Goal: Task Accomplishment & Management: Complete application form

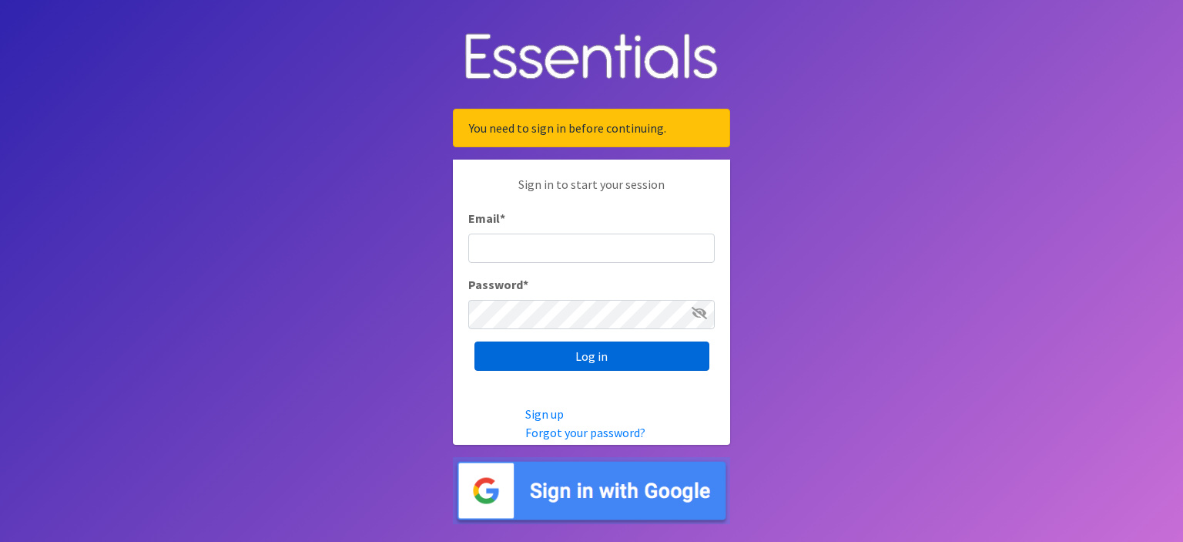
type input "[EMAIL_ADDRESS][DOMAIN_NAME]"
click at [625, 361] on input "Log in" at bounding box center [592, 355] width 235 height 29
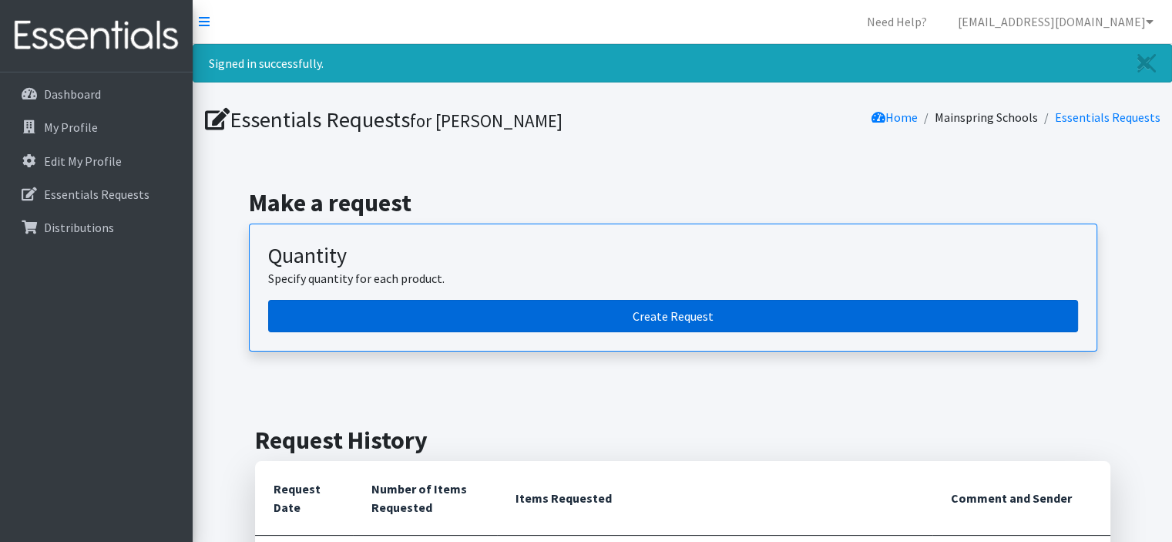
click at [714, 323] on link "Create Request" at bounding box center [673, 316] width 810 height 32
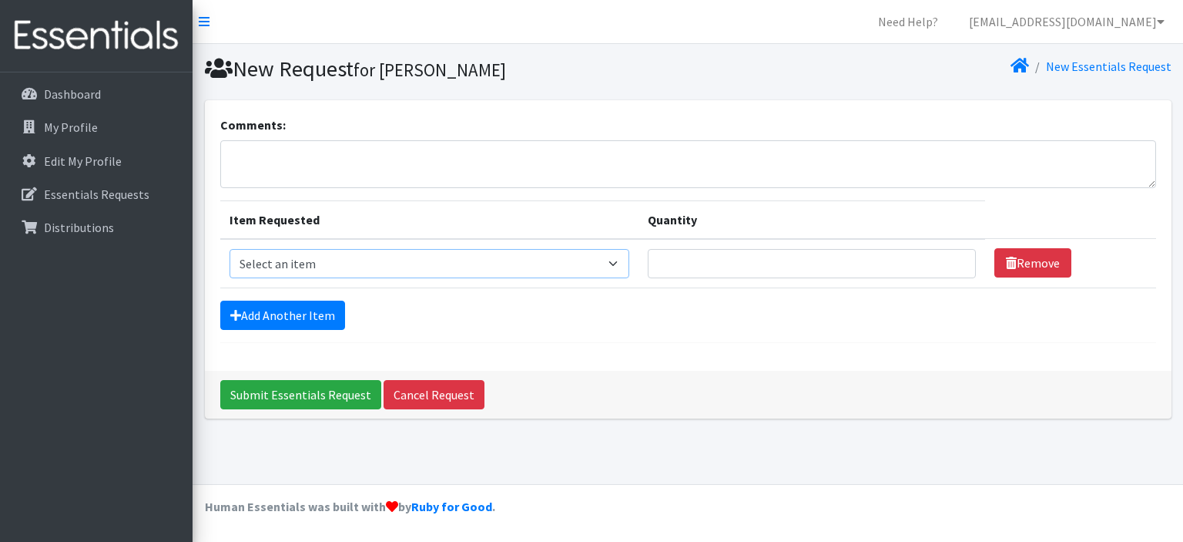
click at [606, 265] on select "Select an item Baby Formula Kids (Newborn) Kids (Preemie) Kids (Size 1) Kids (S…" at bounding box center [430, 263] width 401 height 29
select select "442"
click at [230, 249] on select "Select an item Baby Formula Kids (Newborn) Kids (Preemie) Kids (Size 1) Kids (S…" at bounding box center [430, 263] width 401 height 29
click at [683, 260] on input "Quantity" at bounding box center [811, 263] width 327 height 29
type input "250"
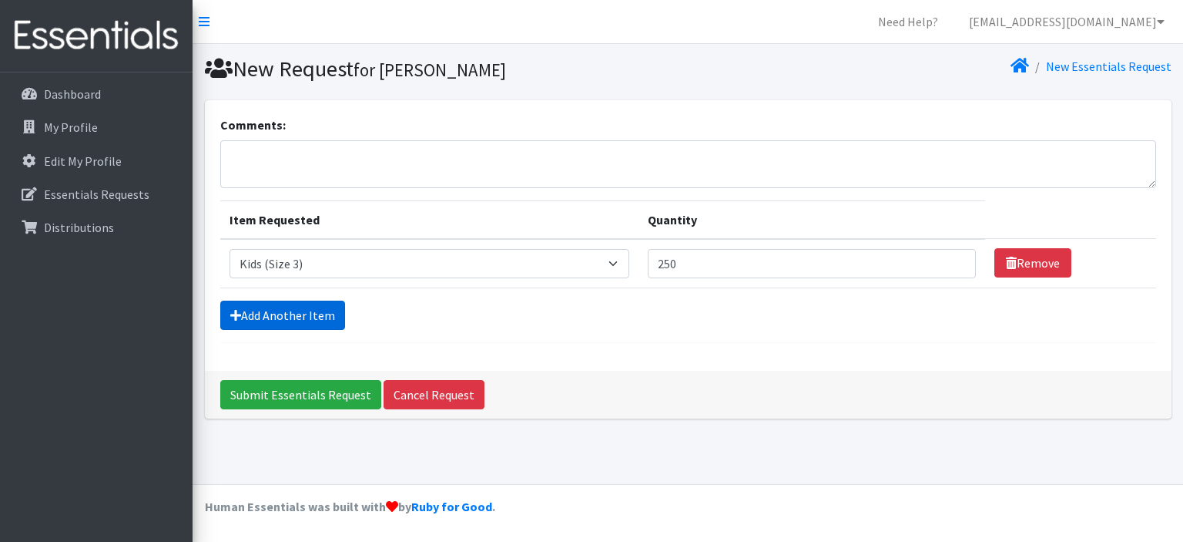
click at [305, 315] on link "Add Another Item" at bounding box center [282, 314] width 125 height 29
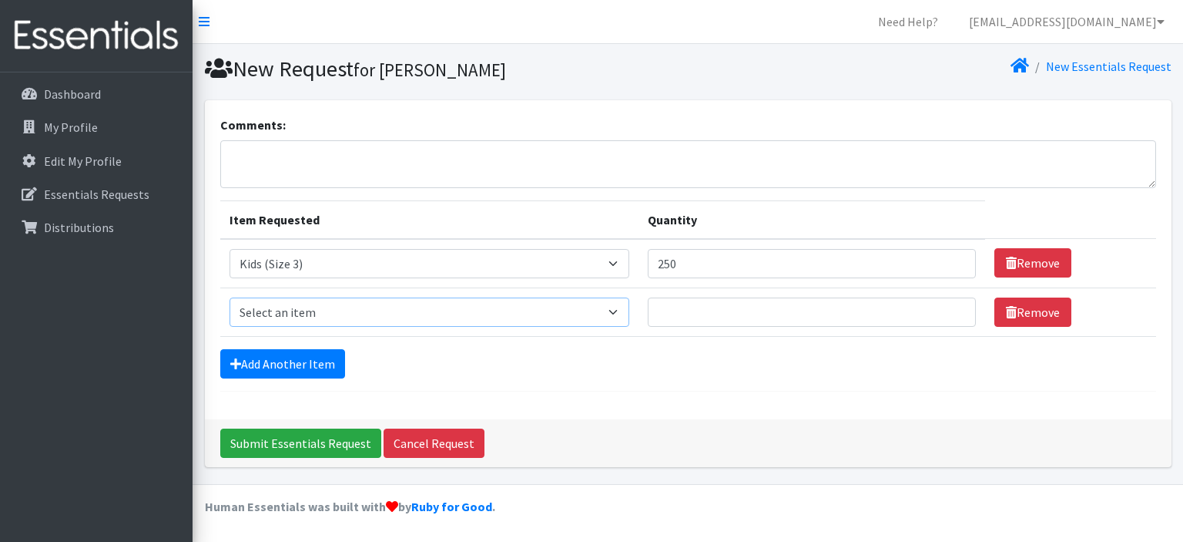
click at [309, 311] on select "Select an item Baby Formula Kids (Newborn) Kids (Preemie) Kids (Size 1) Kids (S…" at bounding box center [430, 311] width 401 height 29
select select "460"
click at [230, 297] on select "Select an item Baby Formula Kids (Newborn) Kids (Preemie) Kids (Size 1) Kids (S…" at bounding box center [430, 311] width 401 height 29
click at [695, 304] on input "Quantity" at bounding box center [811, 311] width 327 height 29
type input "600"
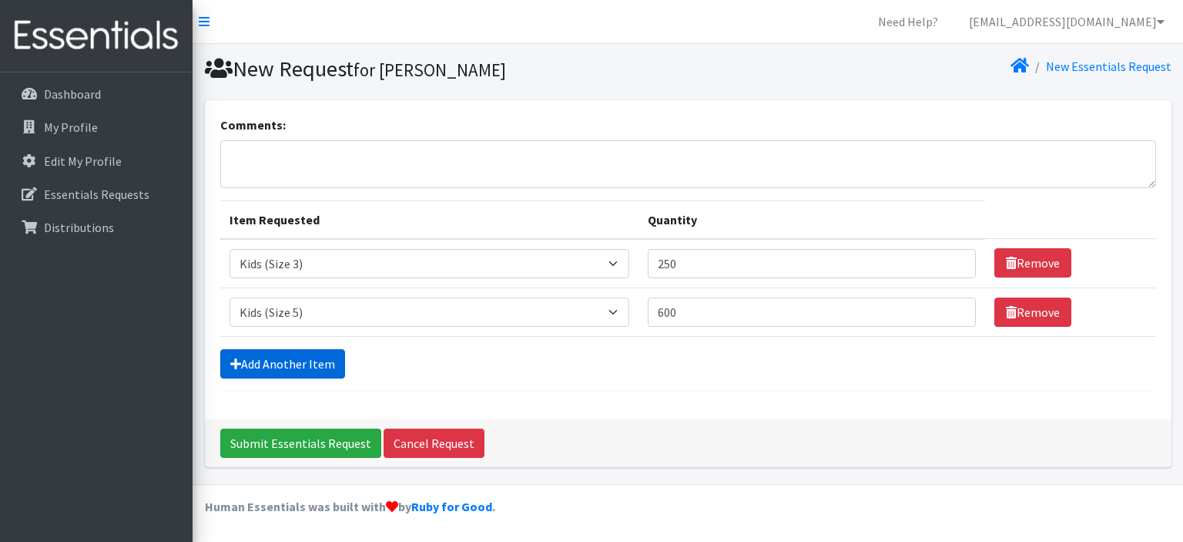
click at [312, 359] on link "Add Another Item" at bounding box center [282, 363] width 125 height 29
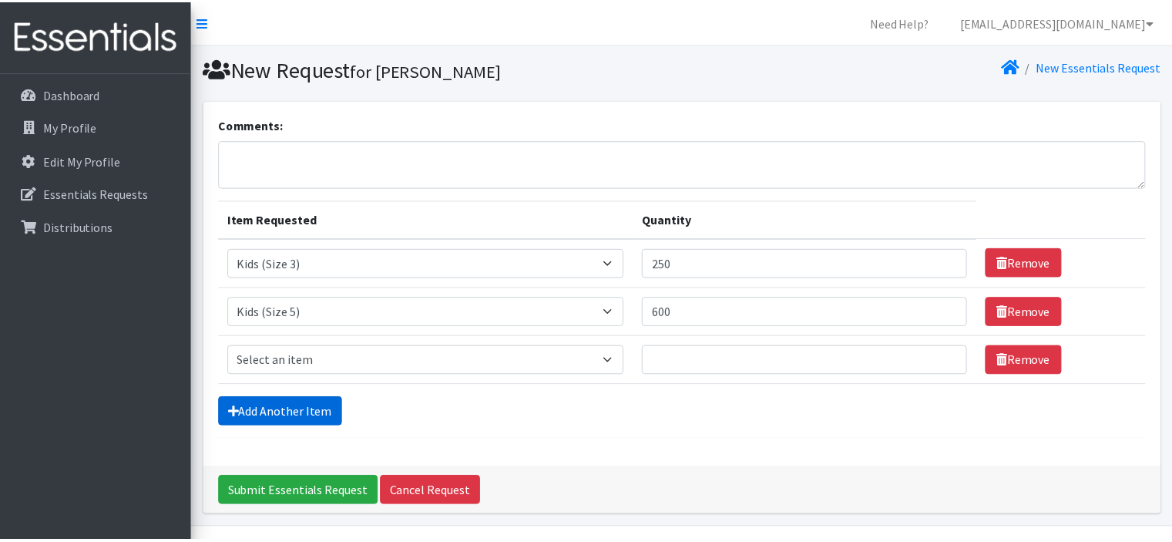
scroll to position [41, 0]
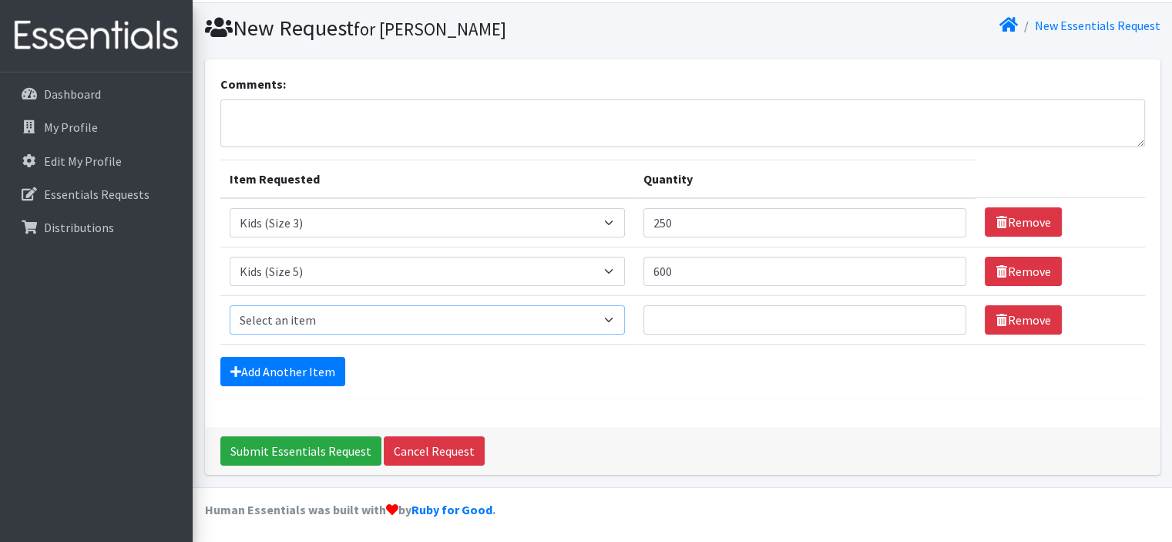
click at [321, 323] on select "Select an item Baby Formula Kids (Newborn) Kids (Preemie) Kids (Size 1) Kids (S…" at bounding box center [427, 319] width 395 height 29
select select "462"
click at [230, 305] on select "Select an item Baby Formula Kids (Newborn) Kids (Preemie) Kids (Size 1) Kids (S…" at bounding box center [427, 319] width 395 height 29
click at [680, 311] on input "Quantity" at bounding box center [805, 319] width 324 height 29
type input "450"
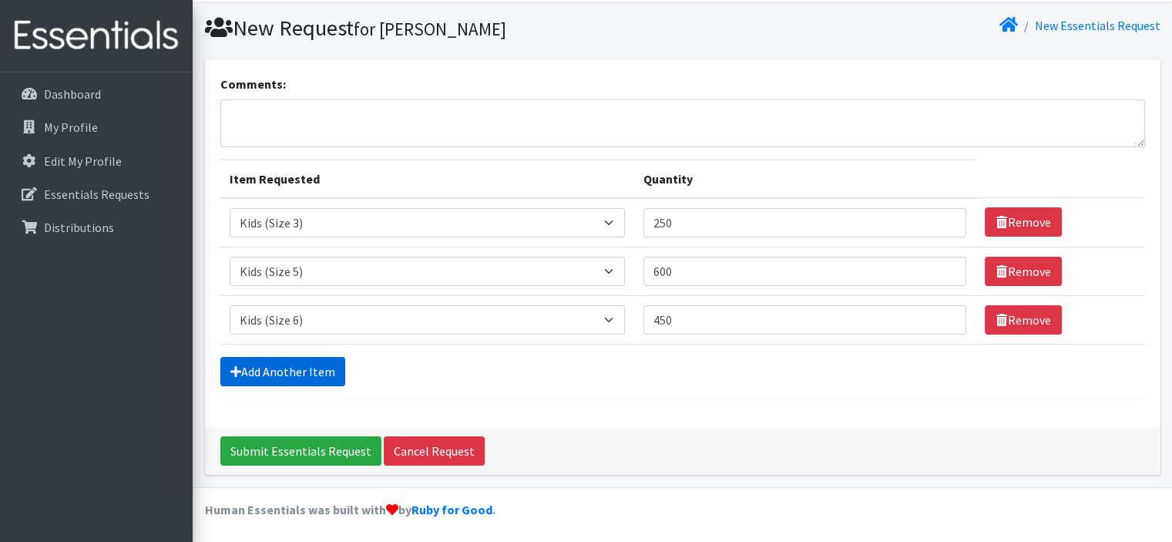
click at [314, 363] on link "Add Another Item" at bounding box center [282, 371] width 125 height 29
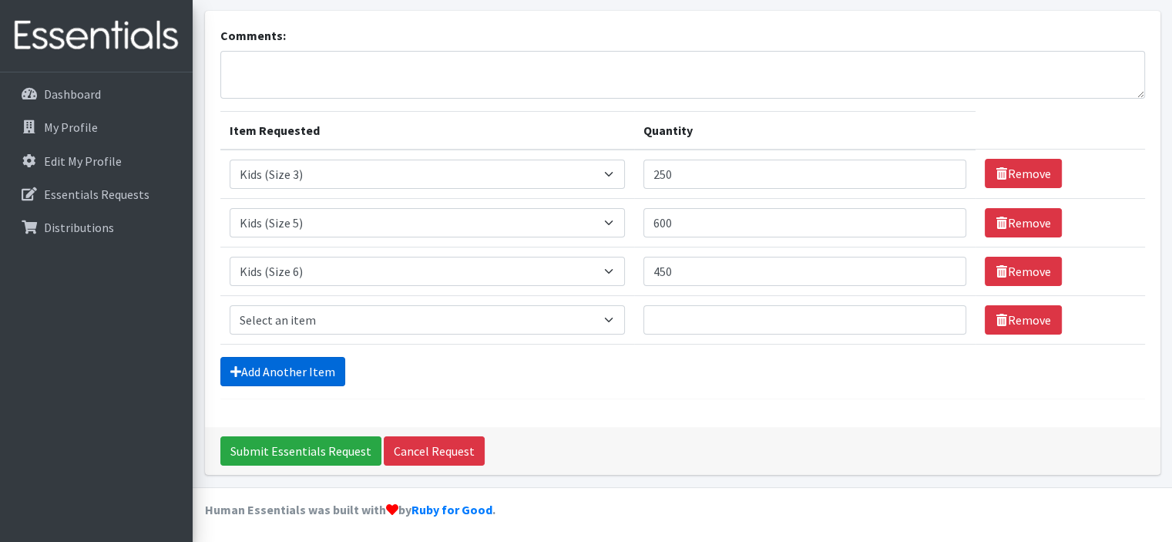
scroll to position [89, 0]
click at [325, 368] on link "Add Another Item" at bounding box center [282, 371] width 125 height 29
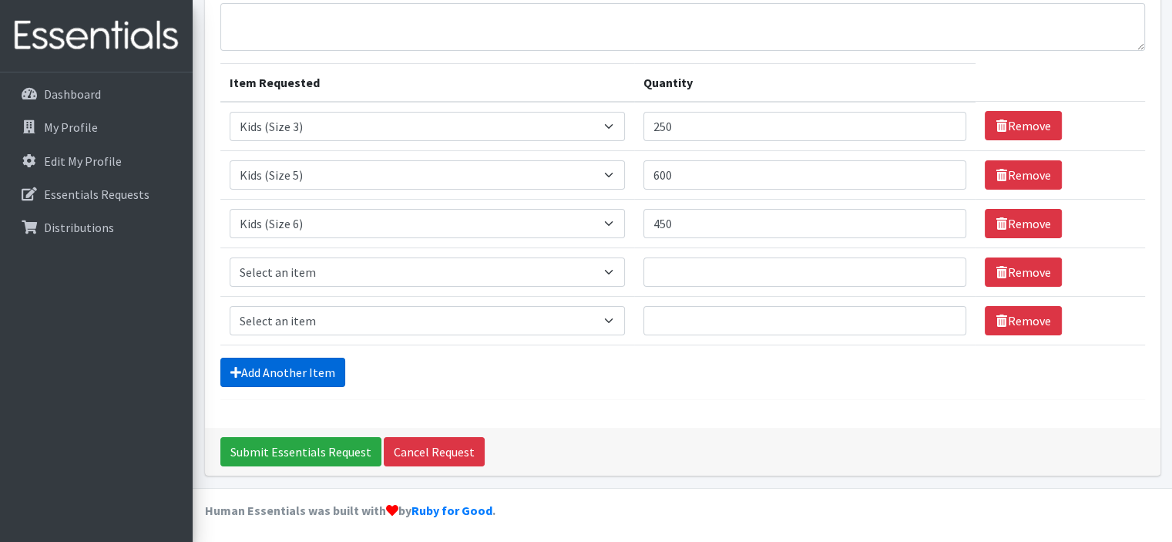
scroll to position [138, 0]
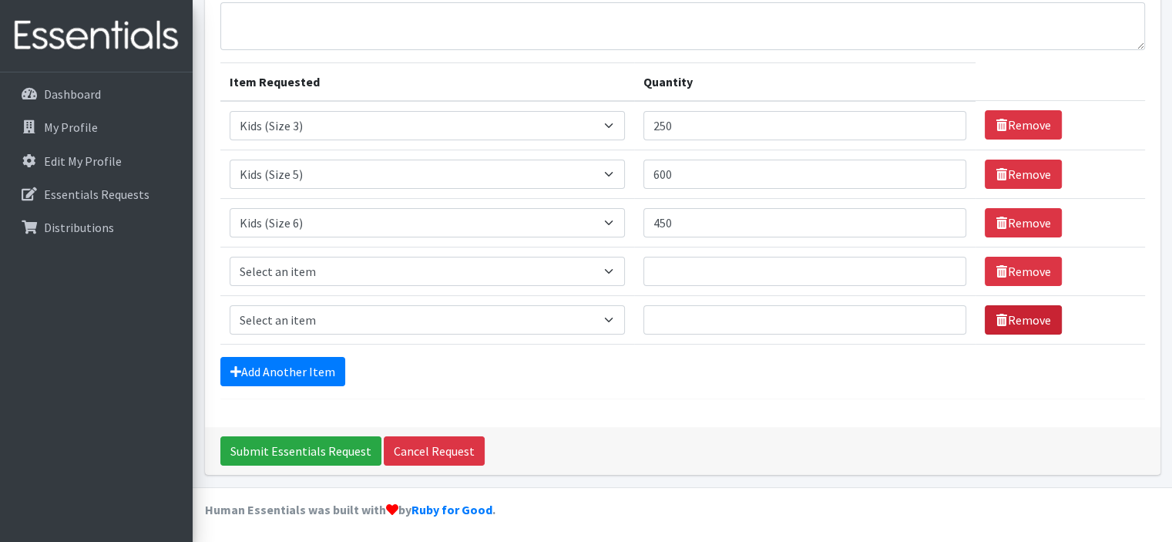
click at [1002, 320] on link "Remove" at bounding box center [1023, 319] width 77 height 29
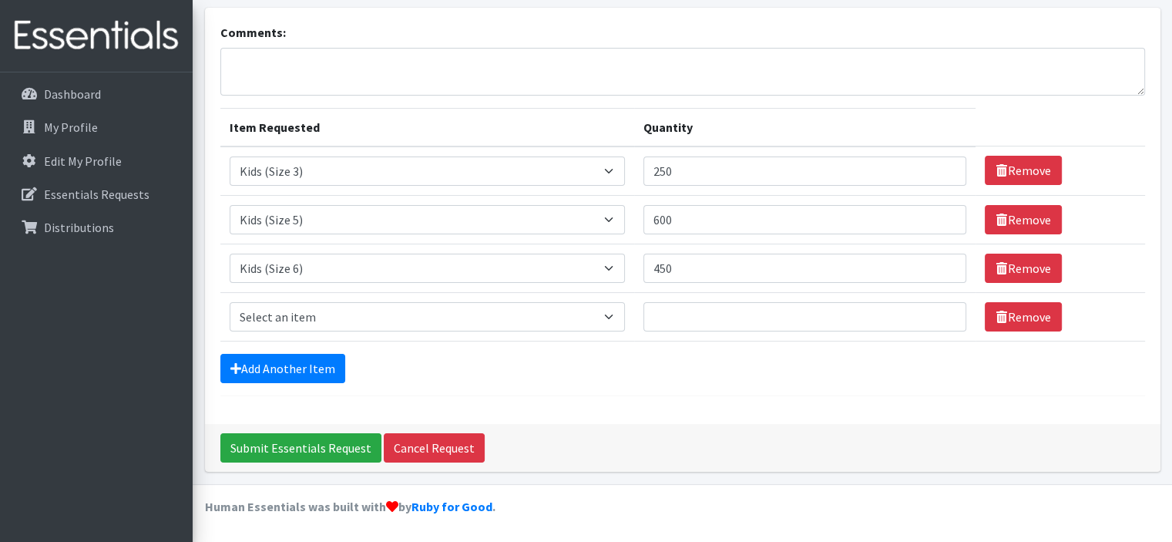
scroll to position [89, 0]
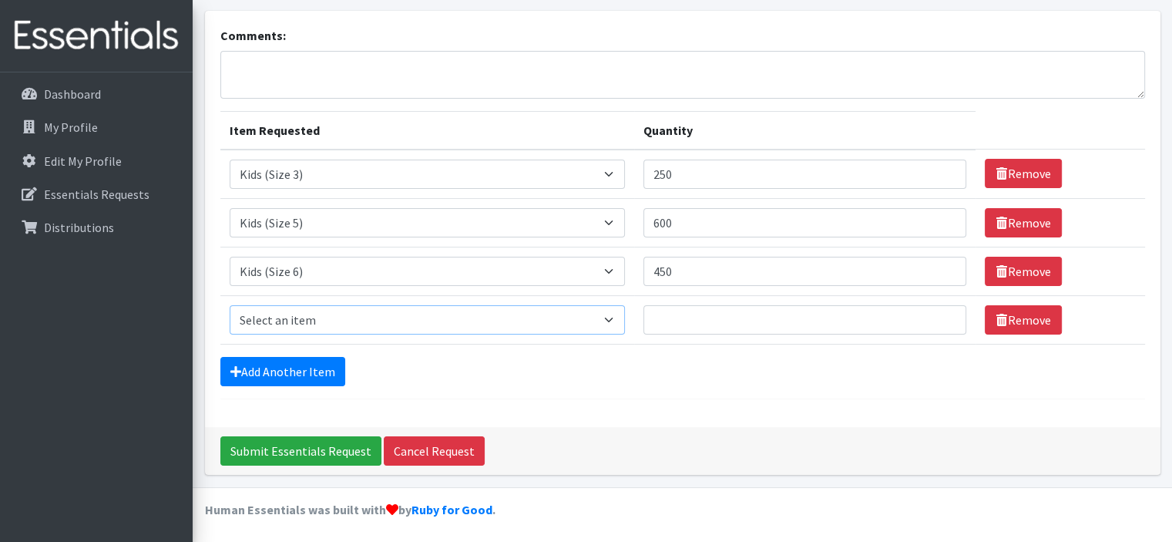
click at [617, 319] on select "Select an item Baby Formula Kids (Newborn) Kids (Preemie) Kids (Size 1) Kids (S…" at bounding box center [427, 319] width 395 height 29
select select "434"
click at [230, 305] on select "Select an item Baby Formula Kids (Newborn) Kids (Preemie) Kids (Size 1) Kids (S…" at bounding box center [427, 319] width 395 height 29
click at [685, 308] on input "Quantity" at bounding box center [805, 319] width 324 height 29
type input "26"
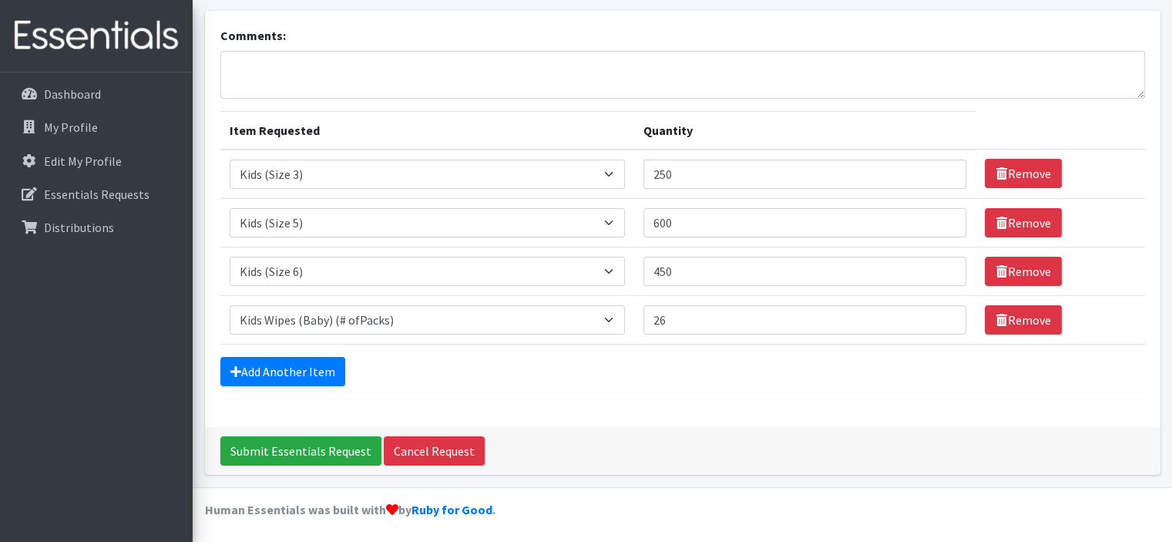
click at [636, 358] on div "Add Another Item" at bounding box center [682, 371] width 925 height 29
click at [320, 378] on link "Add Another Item" at bounding box center [282, 371] width 125 height 29
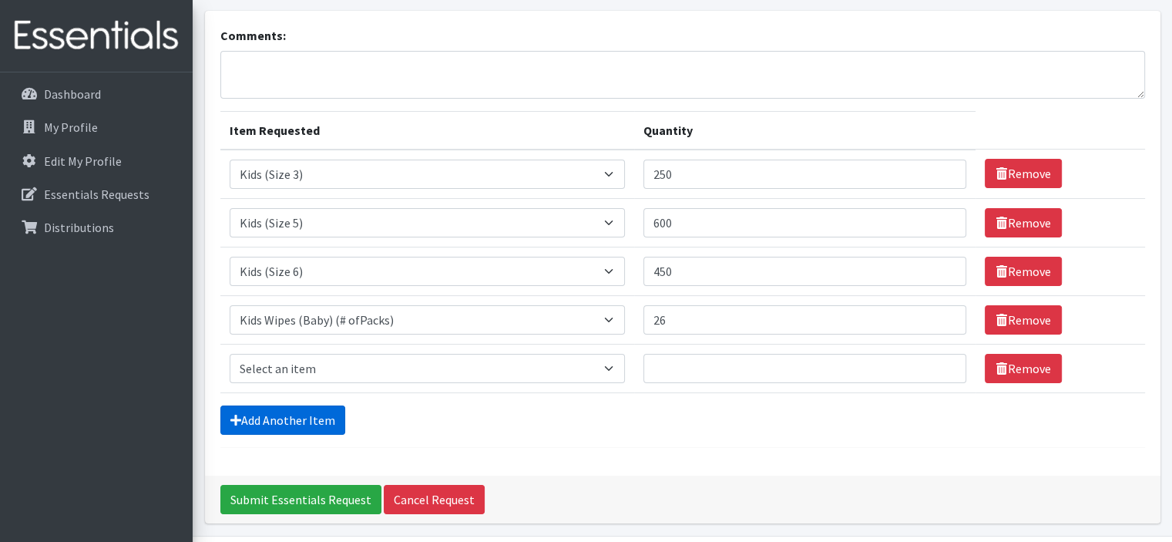
scroll to position [138, 0]
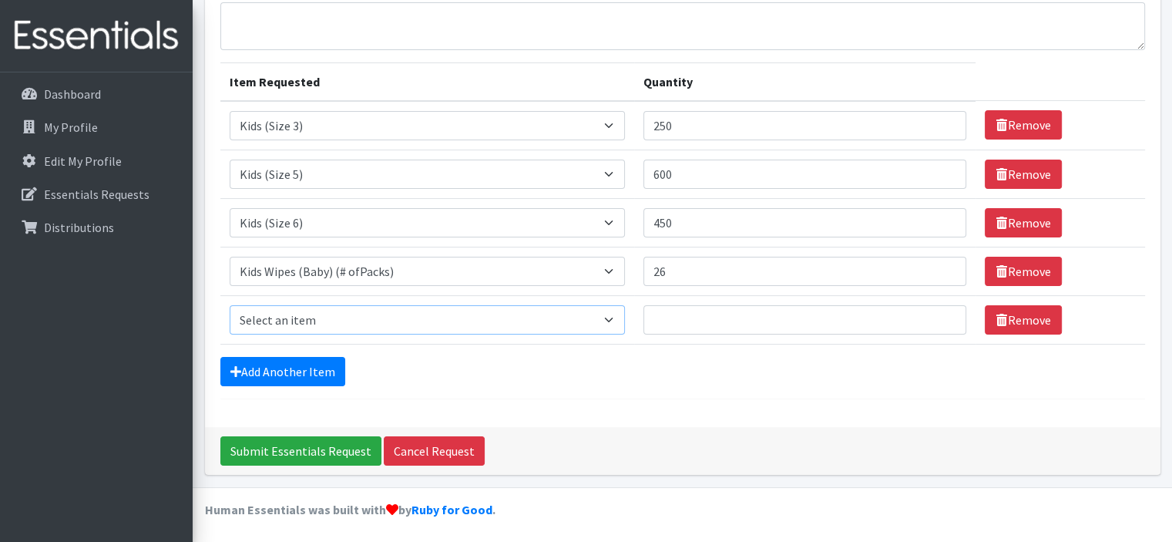
click at [425, 315] on select "Select an item Baby Formula Kids (Newborn) Kids (Preemie) Kids (Size 1) Kids (S…" at bounding box center [427, 319] width 395 height 29
select select "1536"
click at [230, 305] on select "Select an item Baby Formula Kids (Newborn) Kids (Preemie) Kids (Size 1) Kids (S…" at bounding box center [427, 319] width 395 height 29
click at [680, 310] on input "Quantity" at bounding box center [805, 319] width 324 height 29
type input "20"
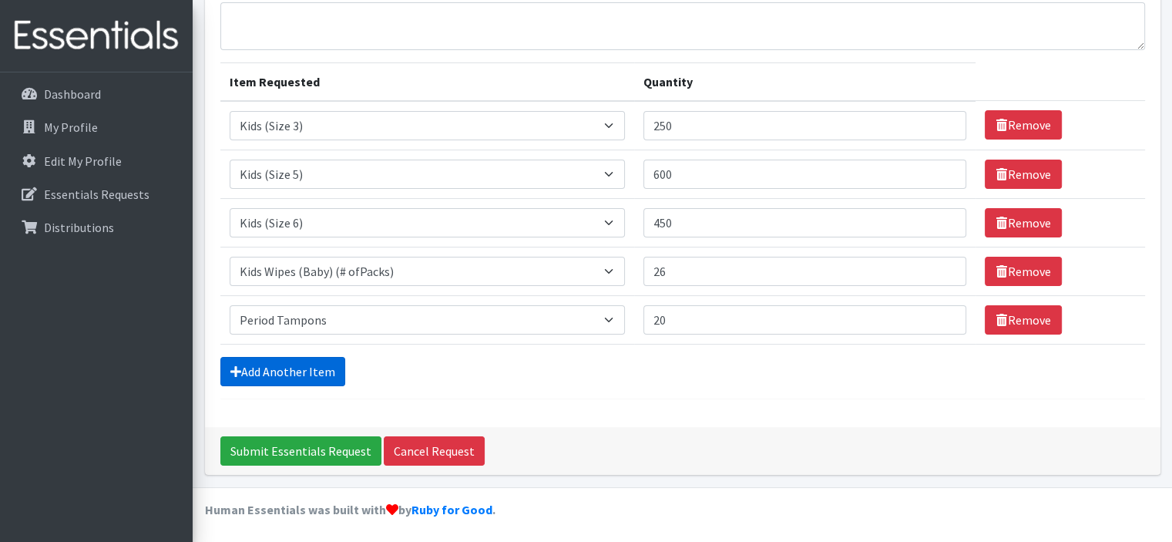
click at [292, 366] on link "Add Another Item" at bounding box center [282, 371] width 125 height 29
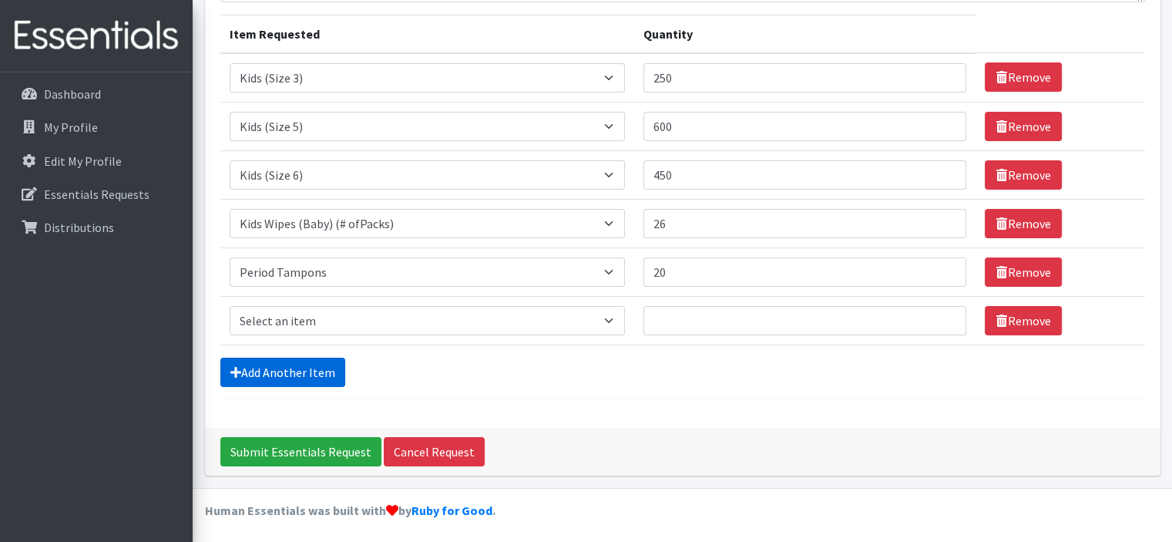
scroll to position [186, 0]
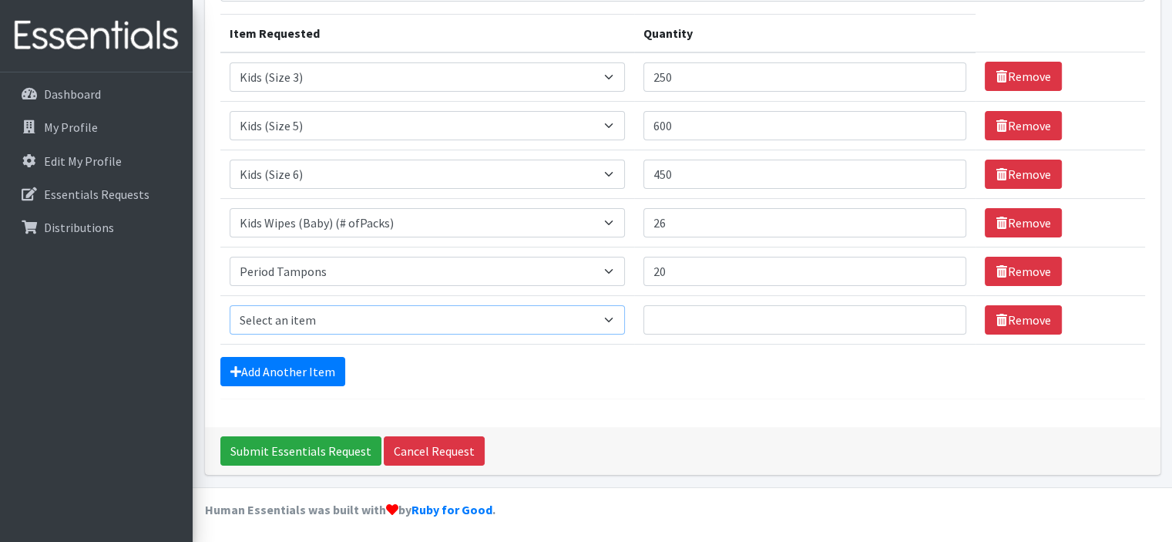
click at [316, 320] on select "Select an item Baby Formula Kids (Newborn) Kids (Preemie) Kids (Size 1) Kids (S…" at bounding box center [427, 319] width 395 height 29
select select "1535"
click at [230, 305] on select "Select an item Baby Formula Kids (Newborn) Kids (Preemie) Kids (Size 1) Kids (S…" at bounding box center [427, 319] width 395 height 29
click at [691, 317] on input "Quantity" at bounding box center [805, 319] width 324 height 29
type input "20"
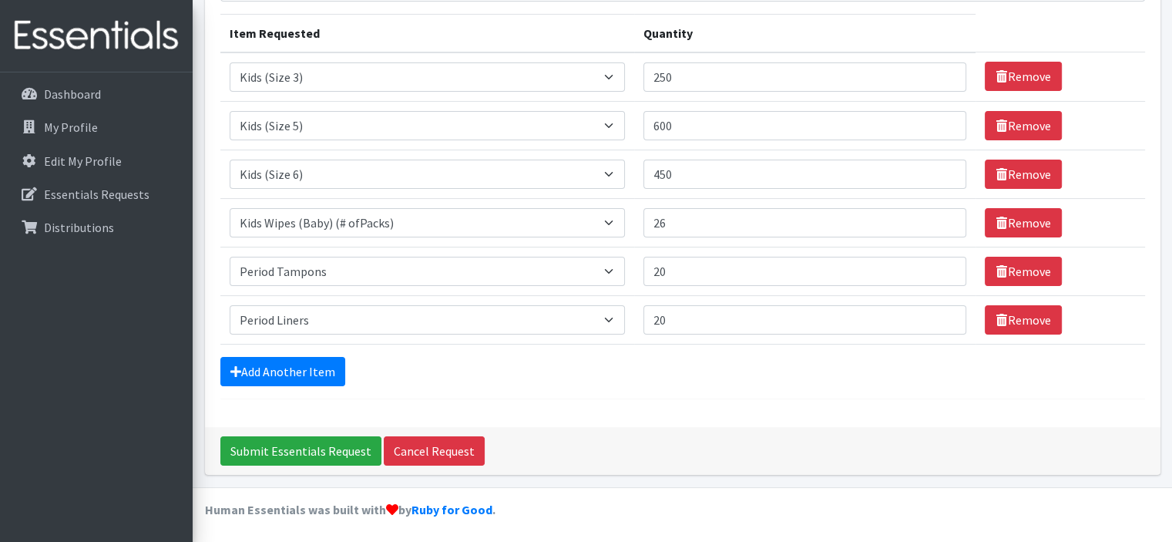
click at [657, 373] on div "Add Another Item" at bounding box center [682, 371] width 925 height 29
click at [337, 443] on input "Submit Essentials Request" at bounding box center [300, 450] width 161 height 29
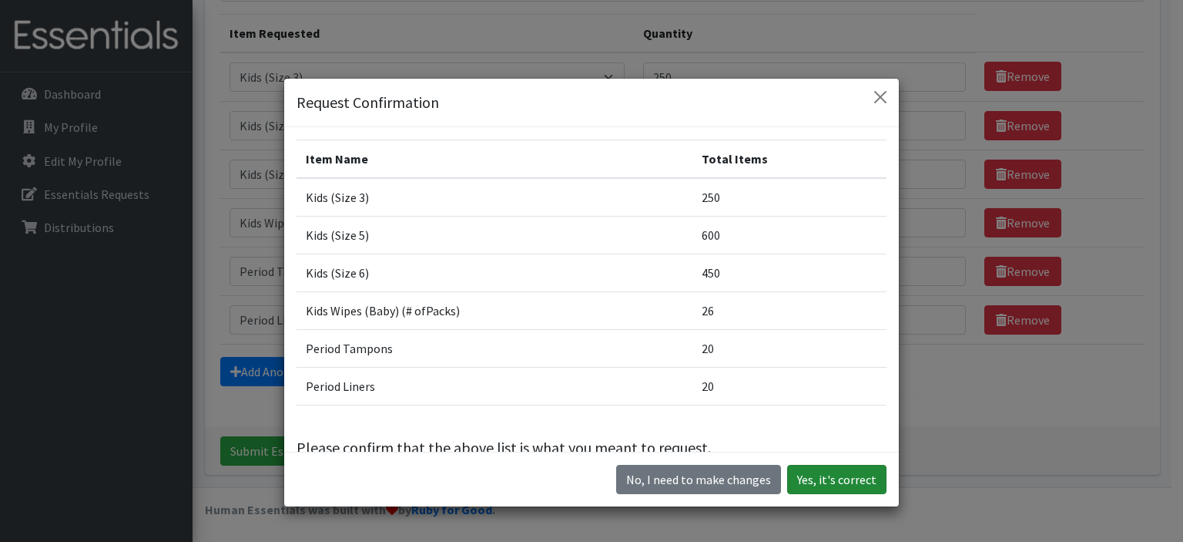
click at [807, 480] on button "Yes, it's correct" at bounding box center [836, 479] width 99 height 29
